Goal: Navigation & Orientation: Understand site structure

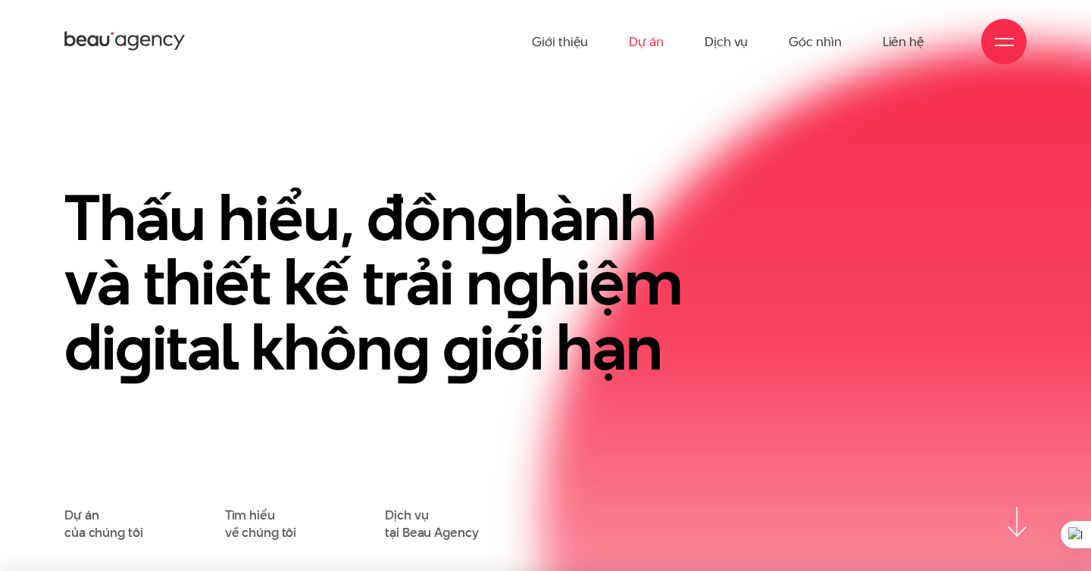
click at [648, 38] on link "Dự án" at bounding box center [646, 41] width 35 height 83
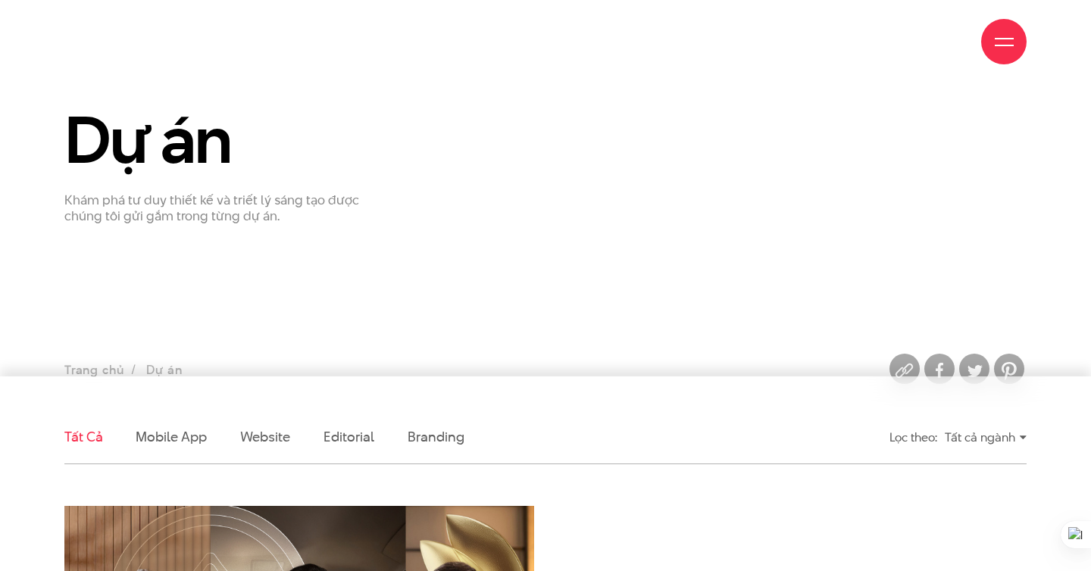
scroll to position [82, 0]
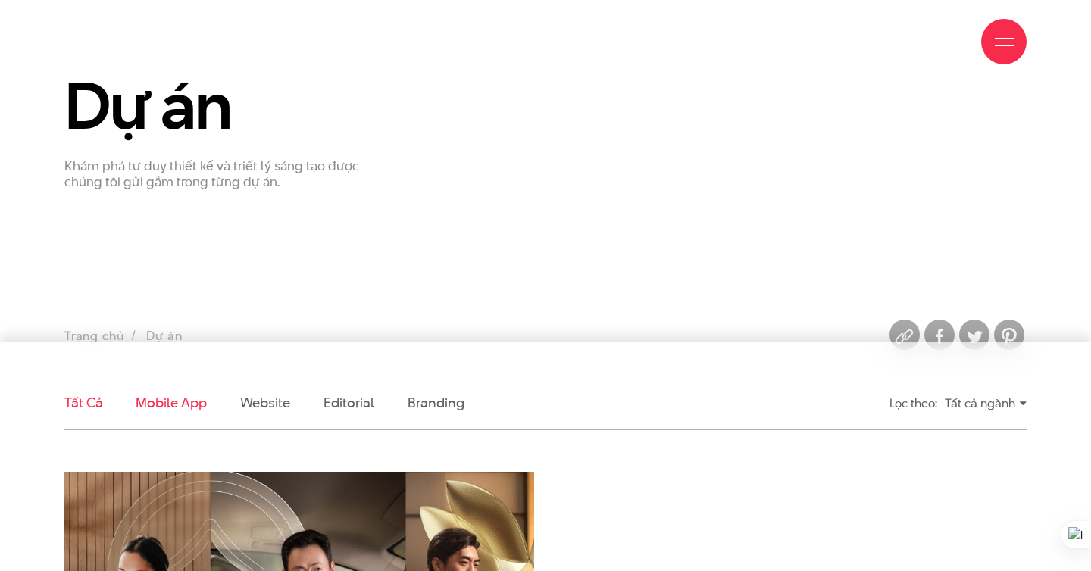
click at [177, 410] on link "Mobile app" at bounding box center [171, 402] width 70 height 19
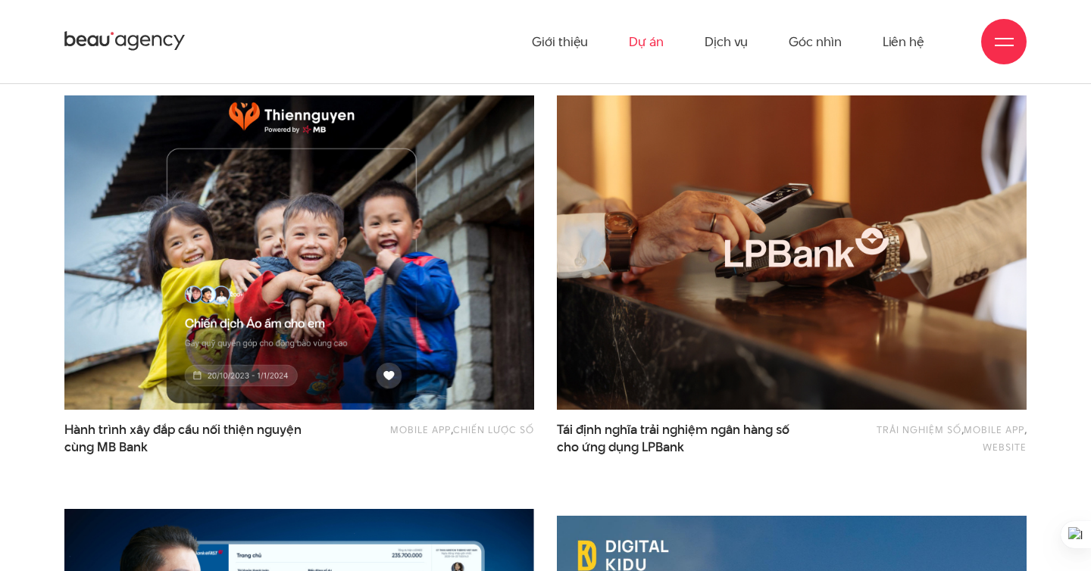
scroll to position [0, 0]
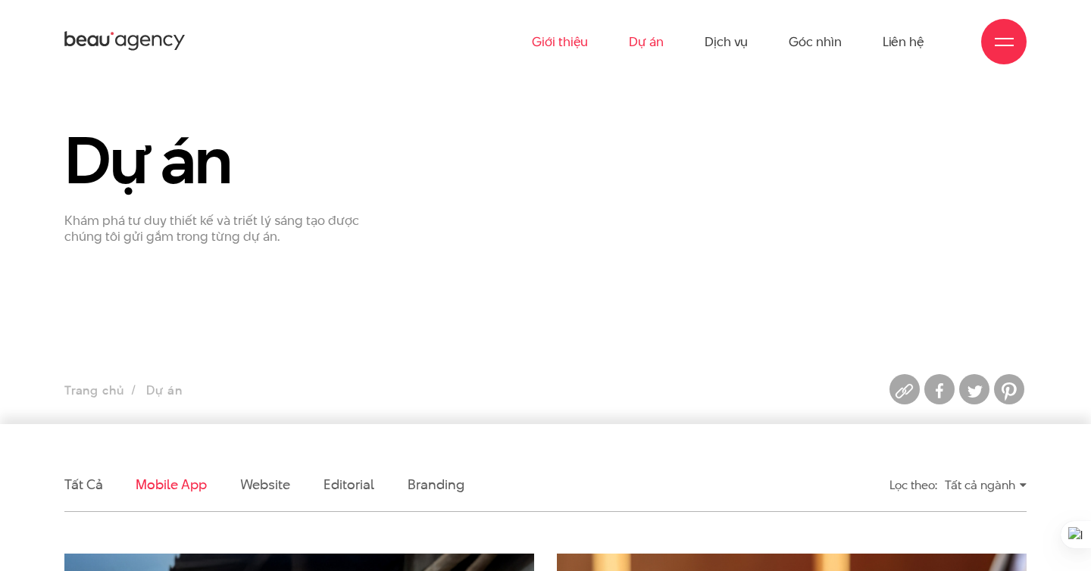
click at [542, 45] on link "Giới thiệu" at bounding box center [560, 41] width 56 height 83
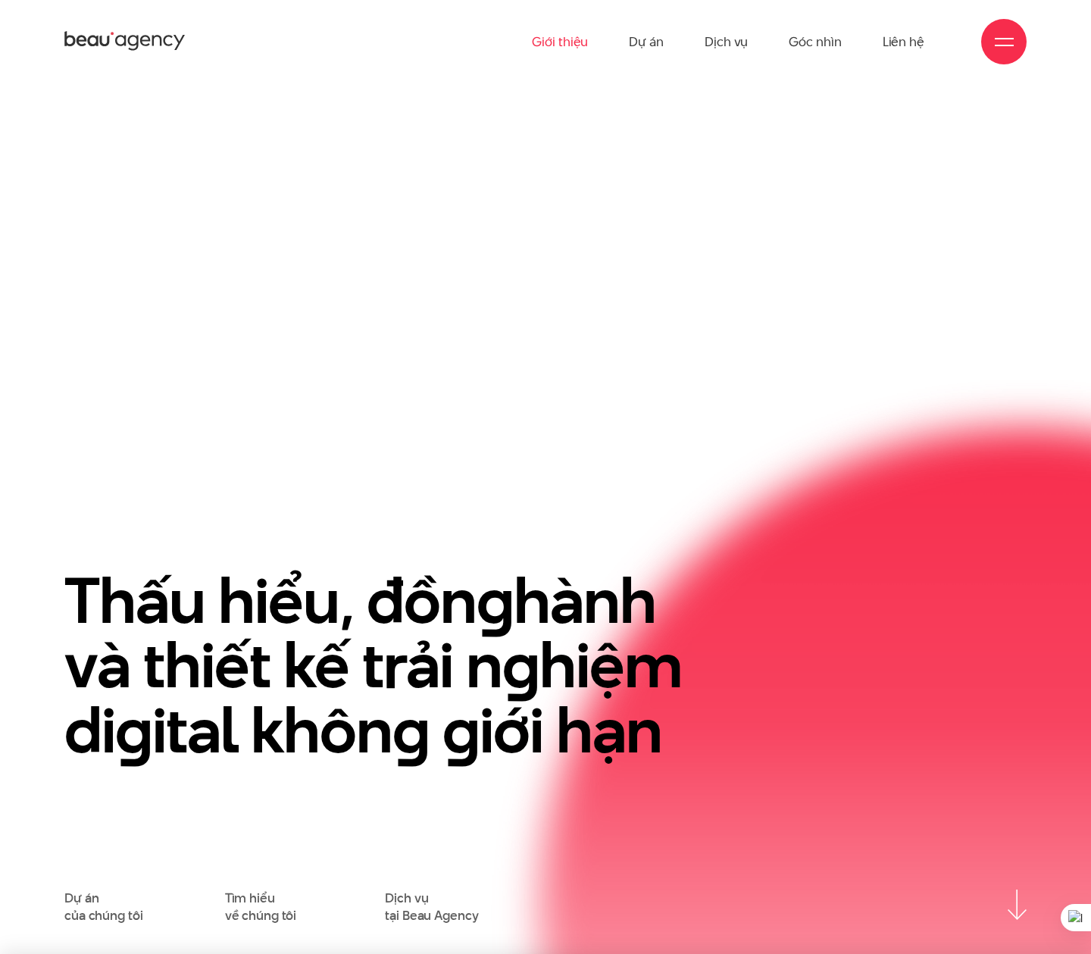
click at [565, 39] on link "Giới thiệu" at bounding box center [560, 41] width 56 height 83
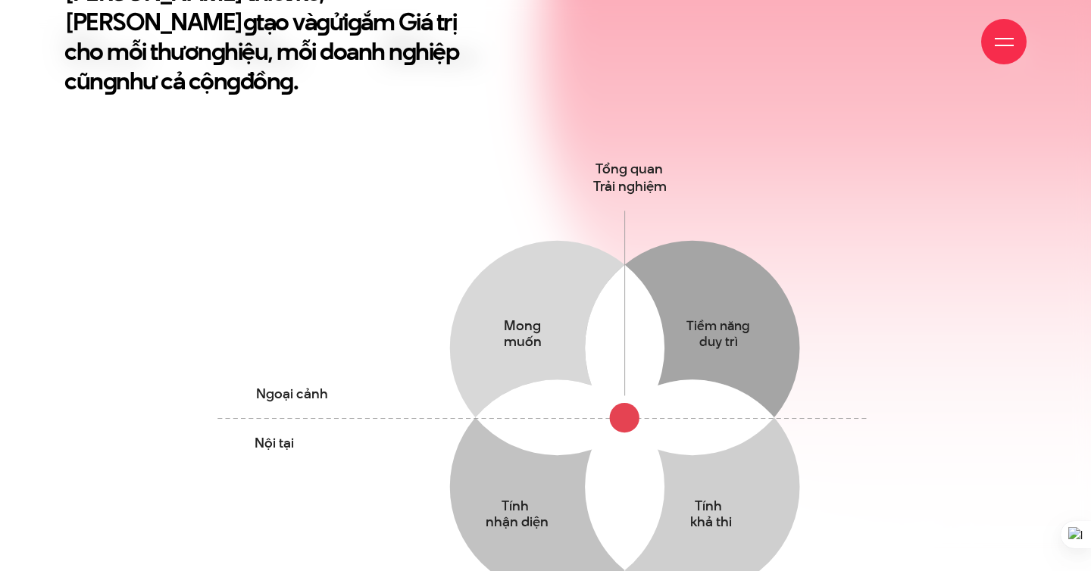
scroll to position [716, 0]
